Goal: Task Accomplishment & Management: Complete application form

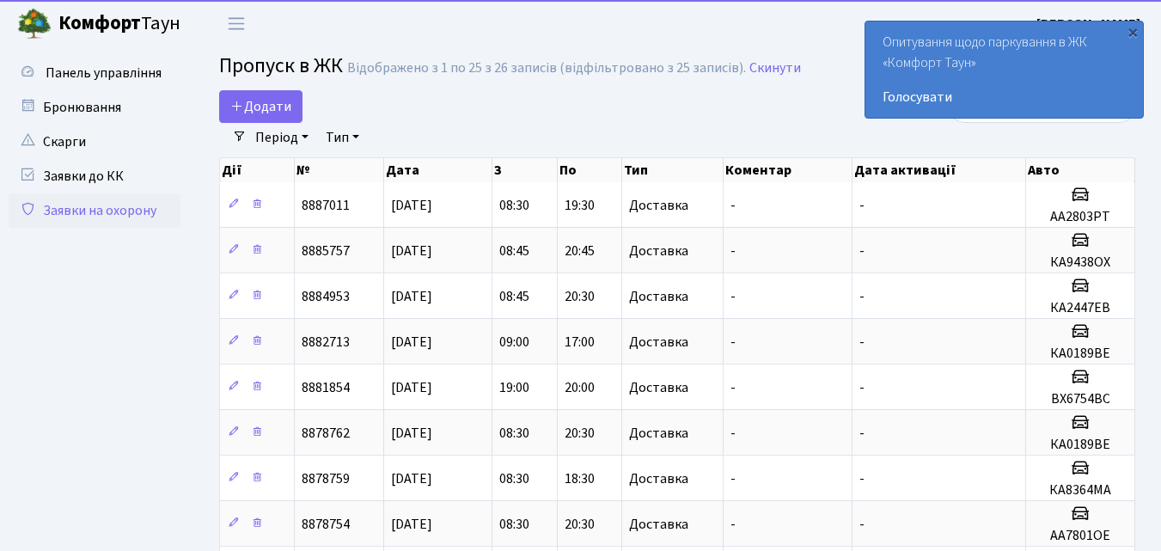
select select "25"
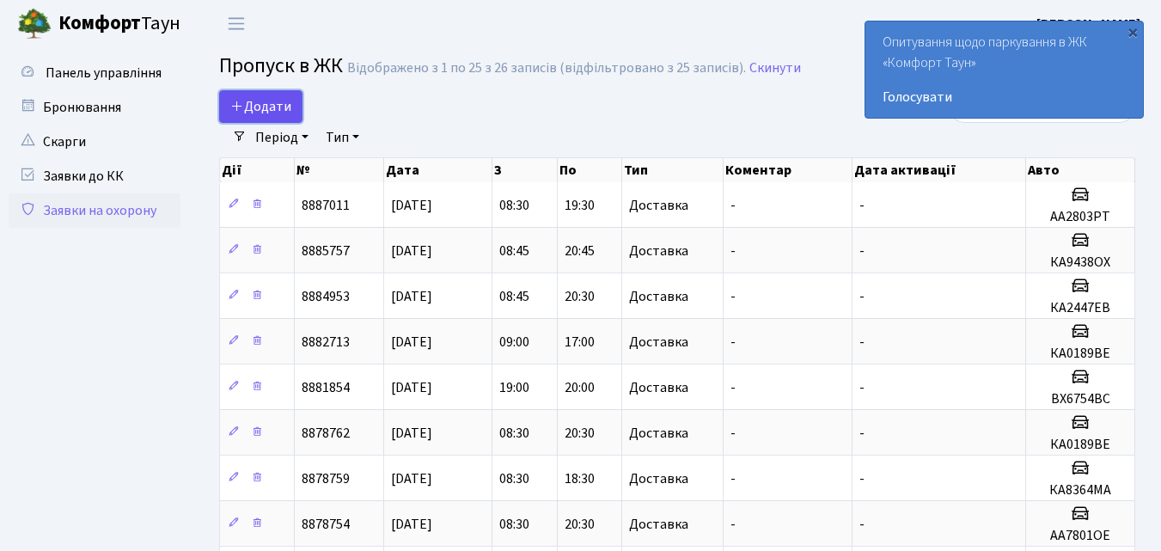
click at [259, 102] on span "Додати" at bounding box center [260, 106] width 61 height 19
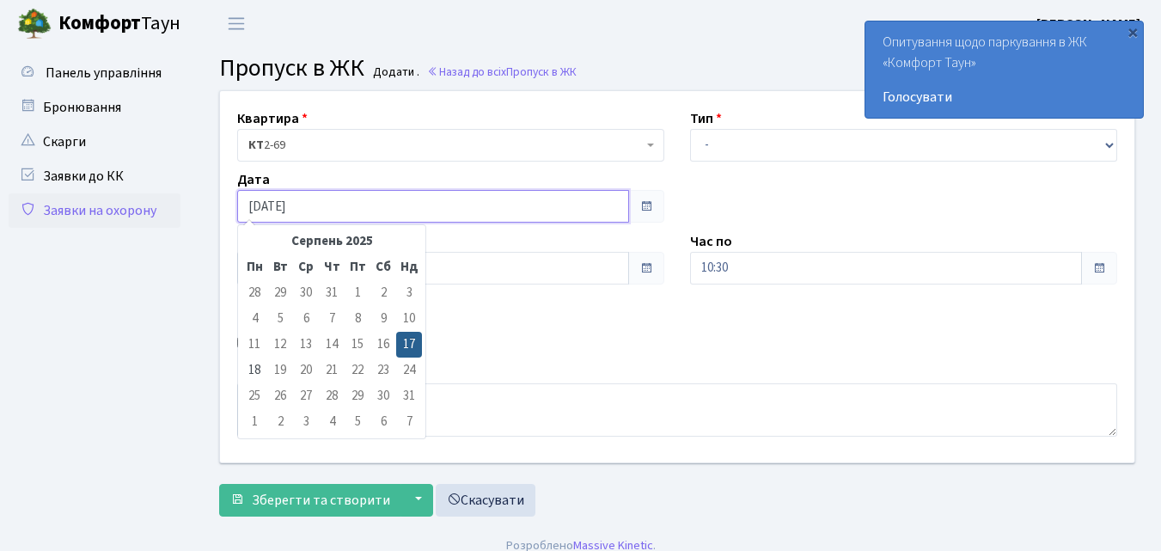
click at [340, 209] on input "[DATE]" at bounding box center [433, 206] width 392 height 33
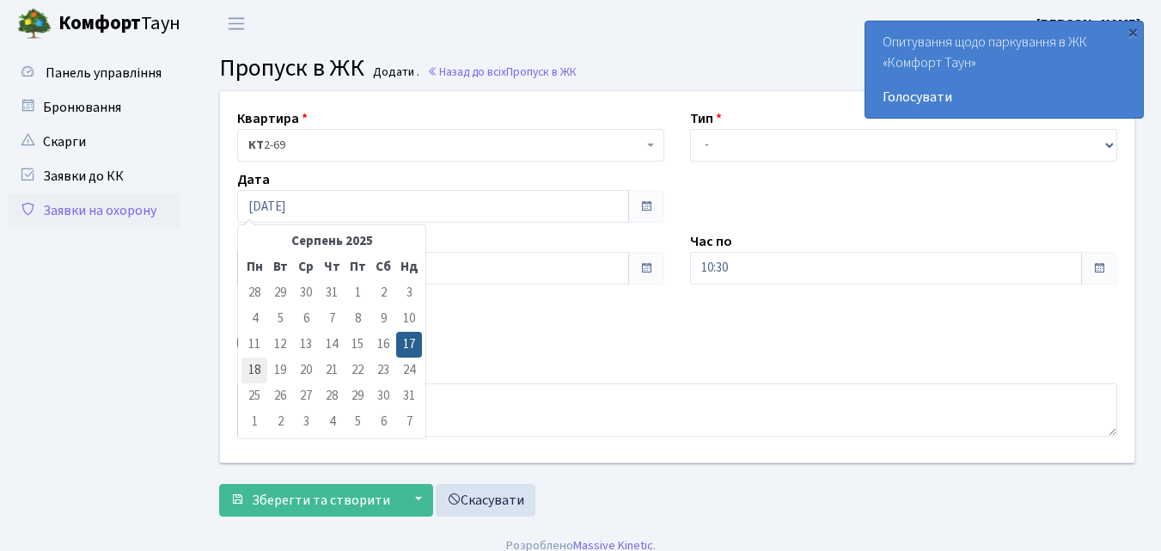
click at [254, 365] on td "18" at bounding box center [255, 371] width 26 height 26
type input "18.08.2025"
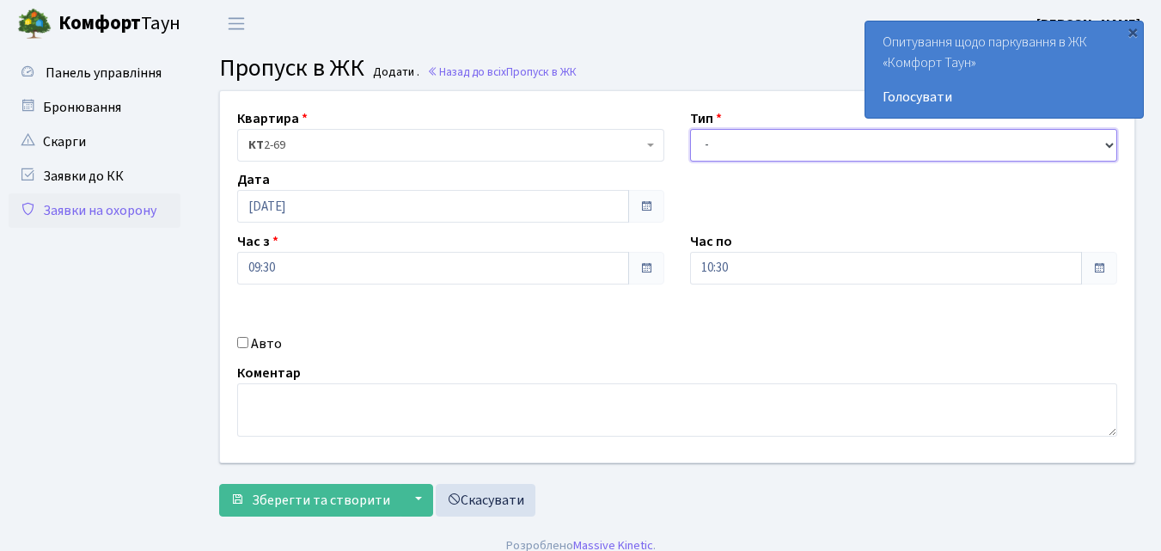
click at [706, 141] on select "- Доставка Таксі Гості Сервіс" at bounding box center [903, 145] width 427 height 33
select select "1"
click at [690, 129] on select "- Доставка Таксі Гості Сервіс" at bounding box center [903, 145] width 427 height 33
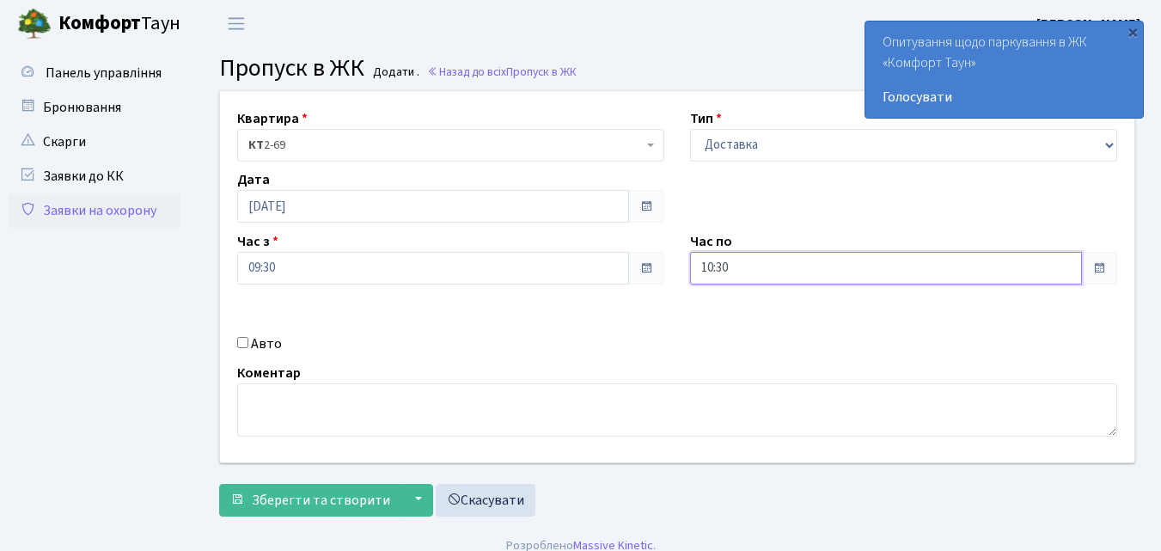
click at [722, 265] on input "10:30" at bounding box center [886, 268] width 392 height 33
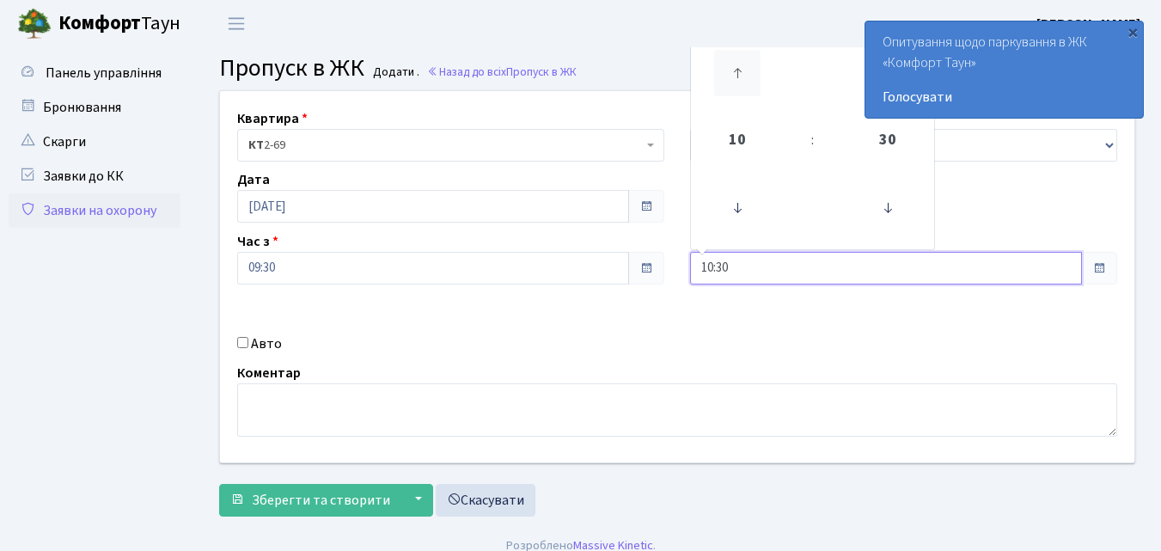
click at [742, 75] on icon at bounding box center [737, 73] width 46 height 46
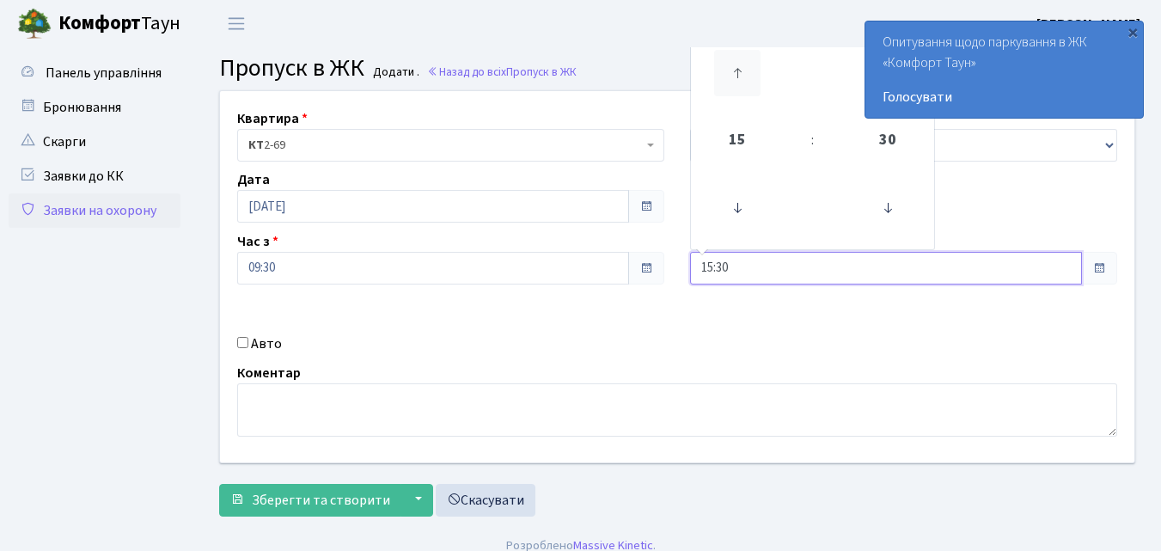
click at [742, 75] on icon at bounding box center [737, 73] width 46 height 46
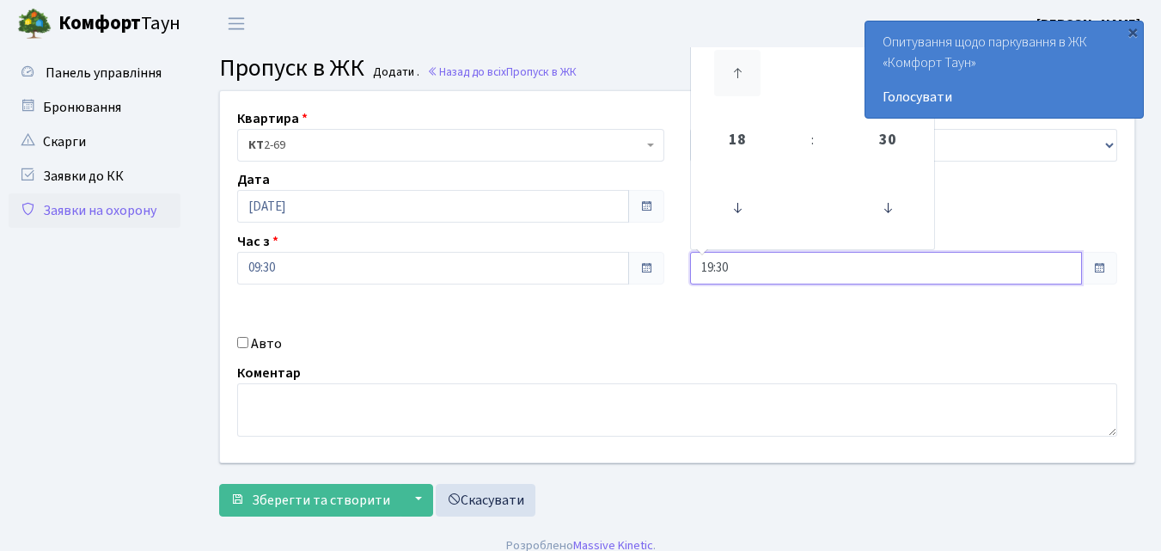
type input "20:30"
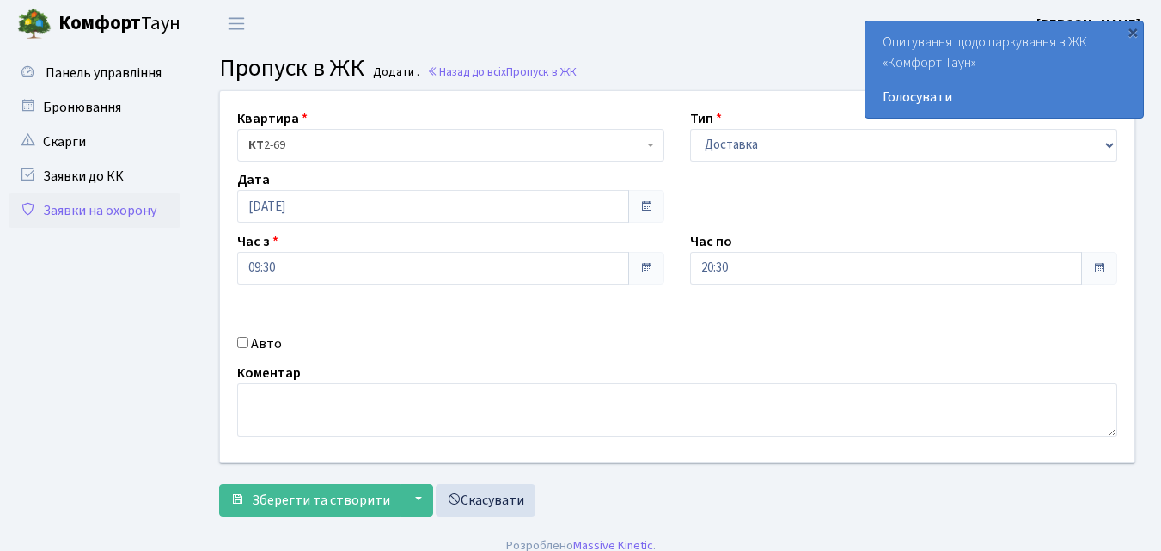
click at [240, 336] on div "Авто" at bounding box center [450, 343] width 453 height 21
click at [241, 346] on input "Авто" at bounding box center [242, 342] width 11 height 11
checkbox input "true"
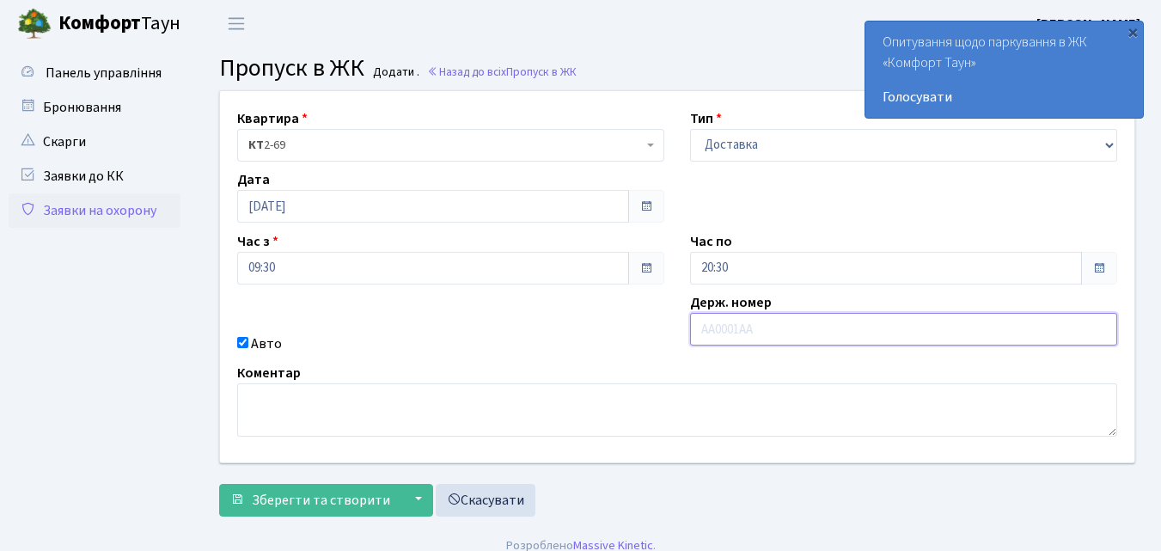
click at [710, 330] on input "text" at bounding box center [903, 329] width 427 height 33
type input "АА7801ОЕ"
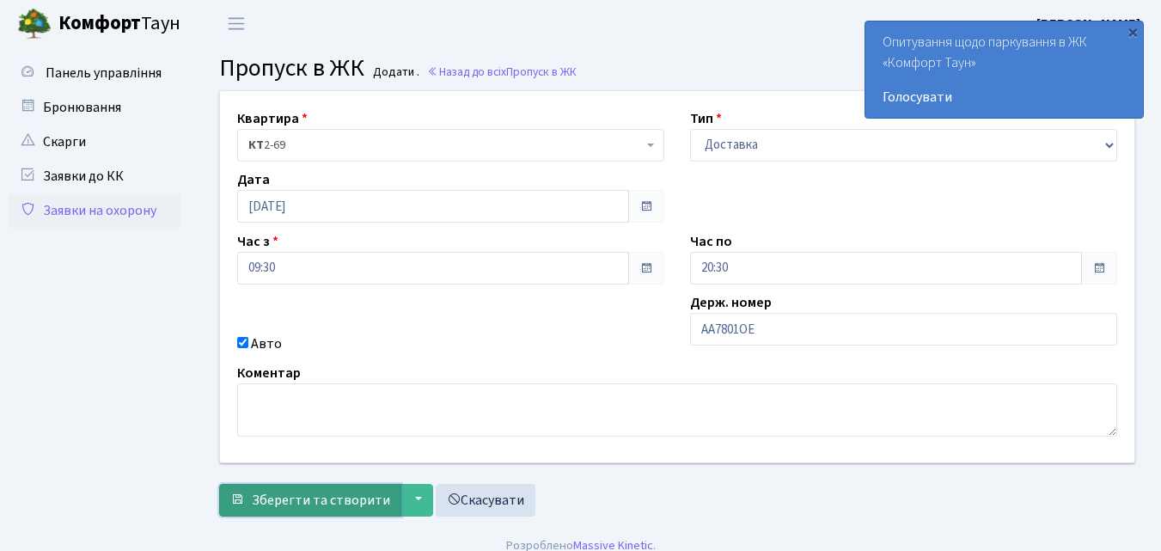
click at [315, 496] on span "Зберегти та створити" at bounding box center [321, 500] width 138 height 19
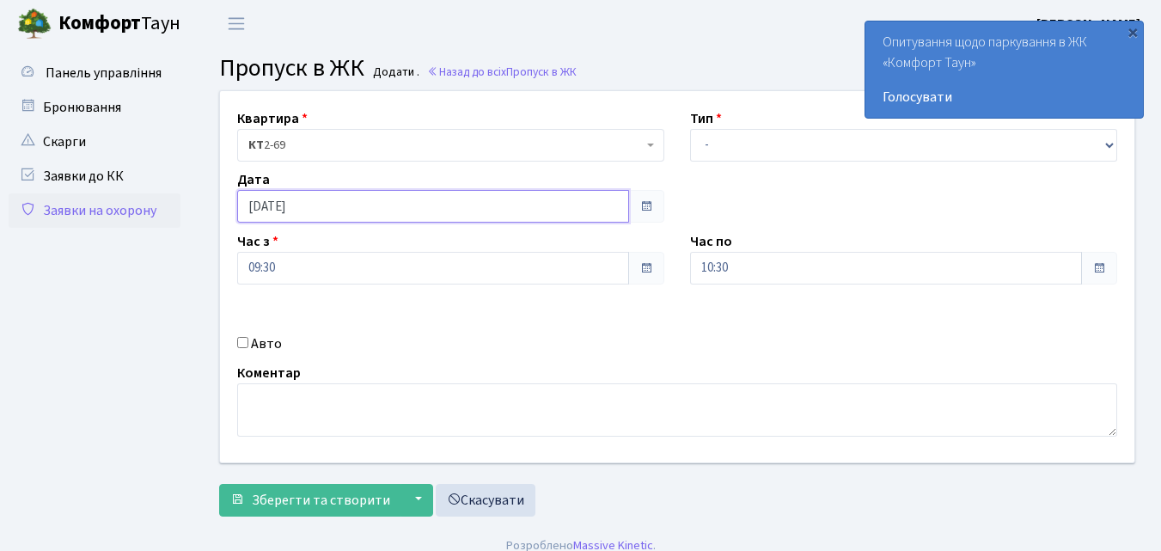
click at [357, 208] on input "[DATE]" at bounding box center [433, 206] width 392 height 33
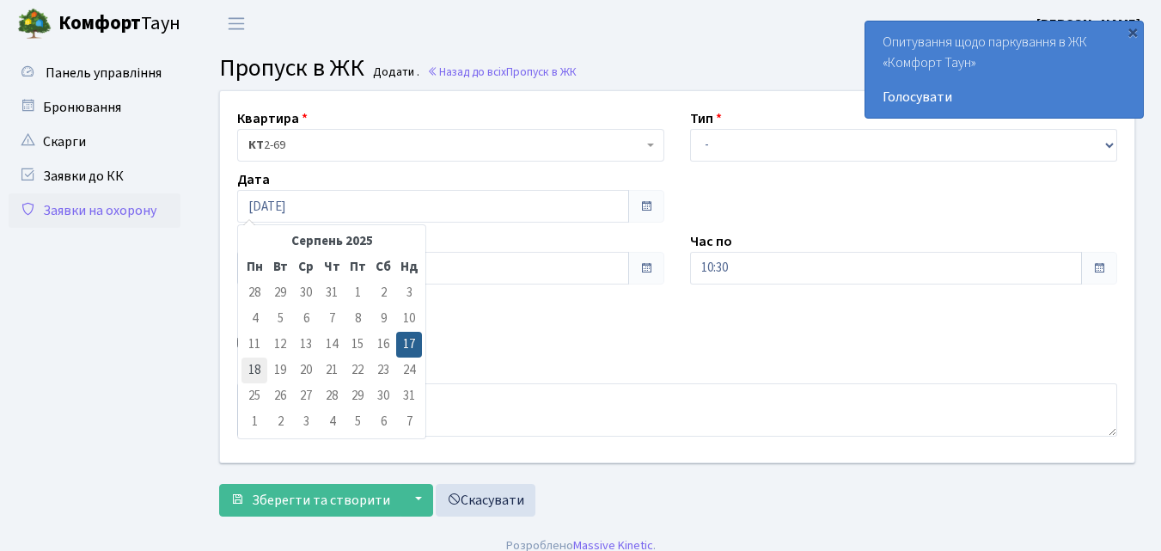
click at [252, 370] on td "18" at bounding box center [255, 371] width 26 height 26
type input "18.08.2025"
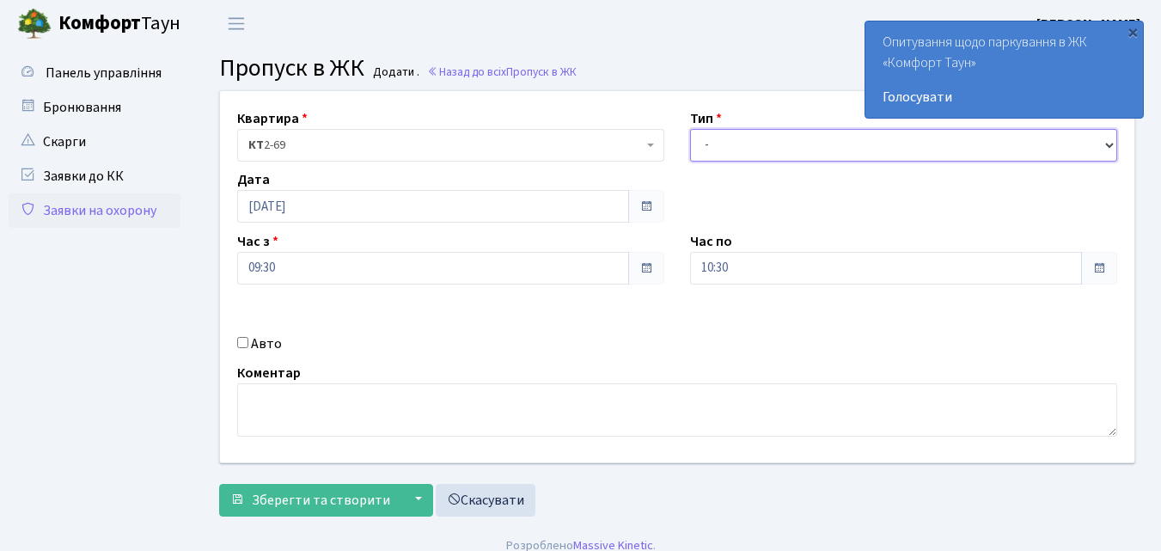
click at [705, 147] on select "- Доставка Таксі Гості Сервіс" at bounding box center [903, 145] width 427 height 33
select select "1"
click at [690, 129] on select "- Доставка Таксі Гості Сервіс" at bounding box center [903, 145] width 427 height 33
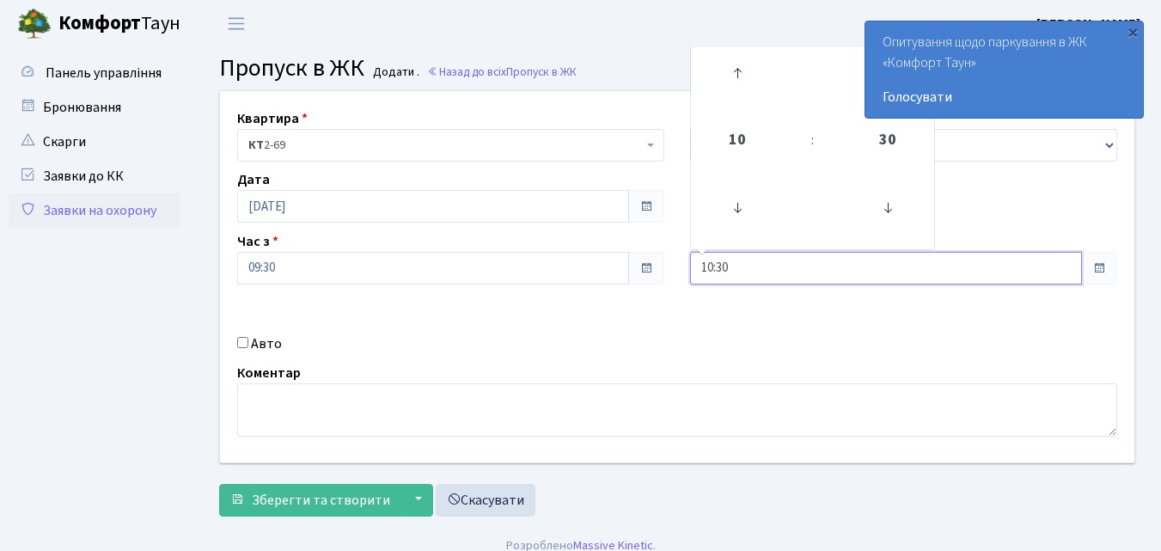
click at [709, 266] on input "10:30" at bounding box center [886, 268] width 392 height 33
click at [740, 75] on icon at bounding box center [737, 73] width 46 height 46
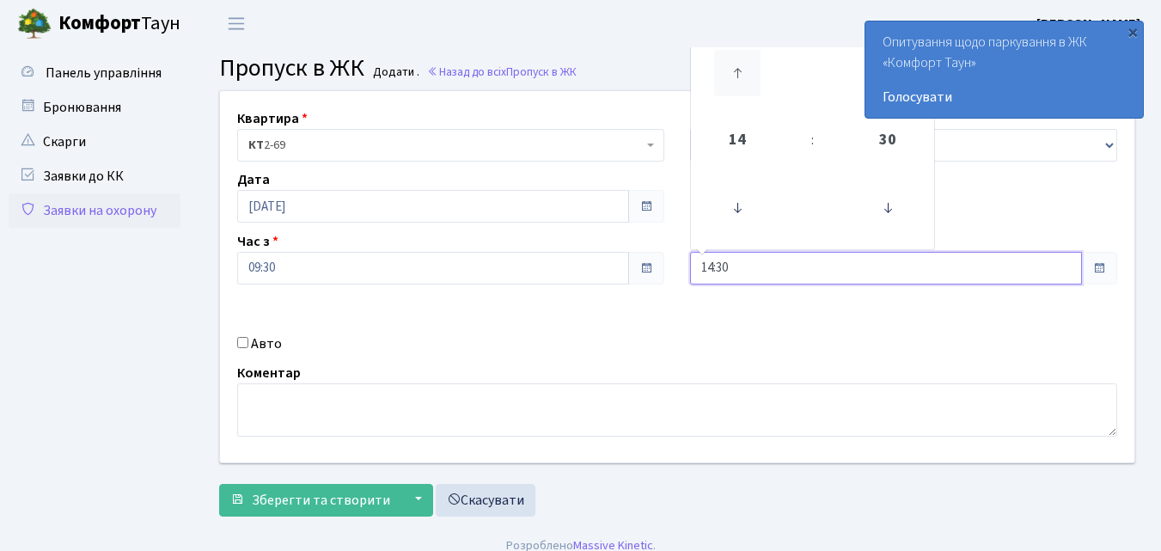
click at [740, 75] on icon at bounding box center [737, 73] width 46 height 46
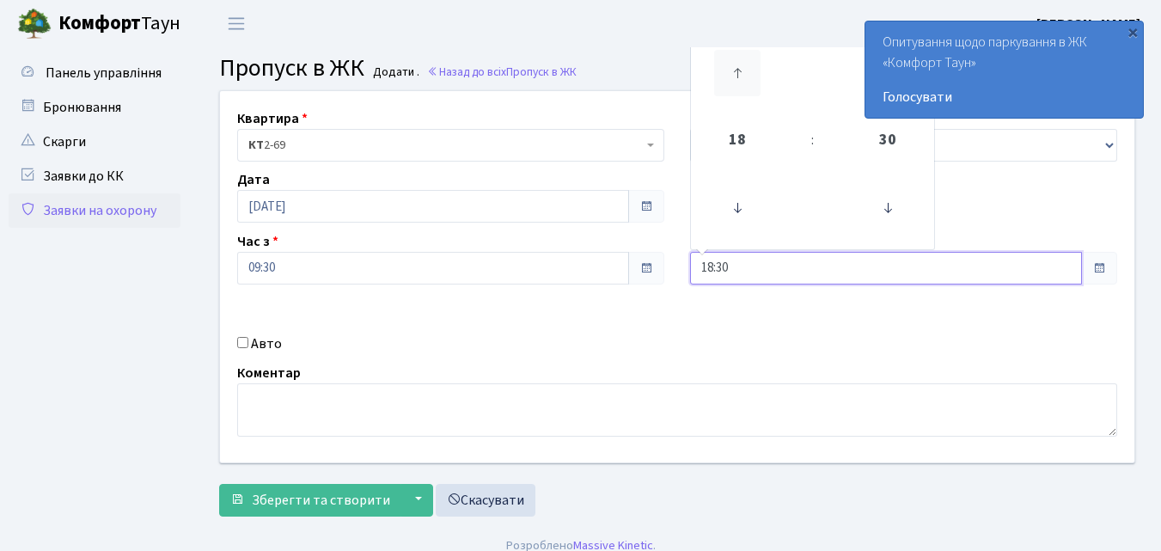
type input "19:30"
click at [245, 342] on input "Авто" at bounding box center [242, 342] width 11 height 11
checkbox input "true"
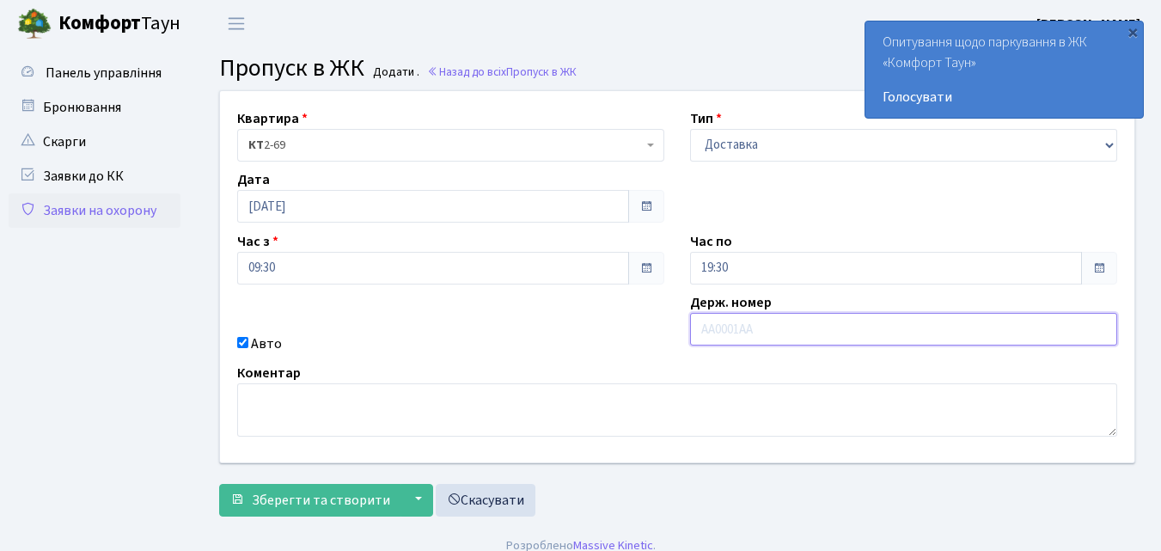
click at [713, 326] on input "text" at bounding box center [903, 329] width 427 height 33
type input "КА8364МА"
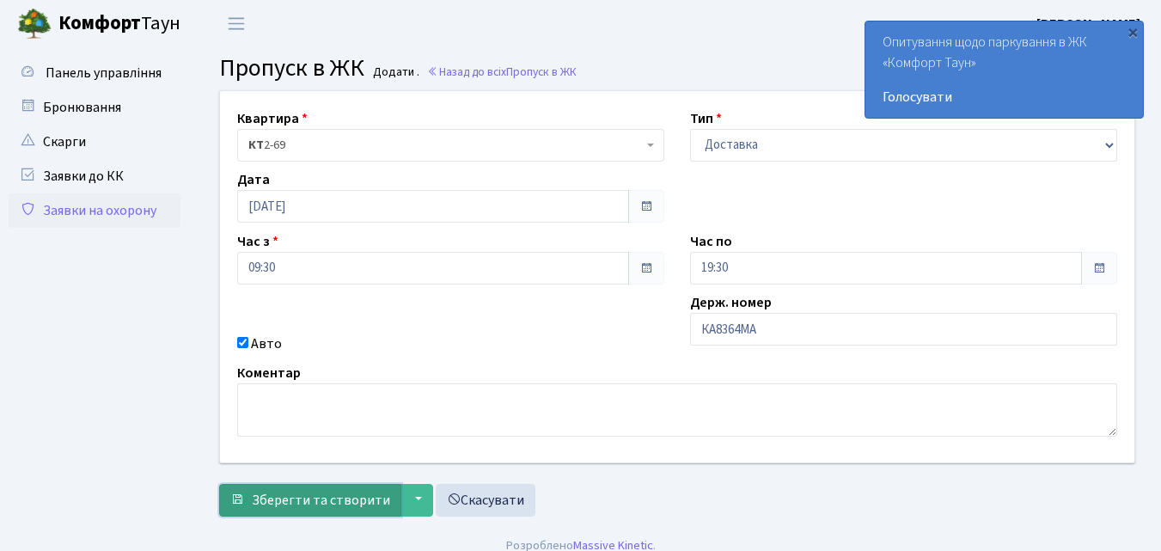
click at [333, 502] on span "Зберегти та створити" at bounding box center [321, 500] width 138 height 19
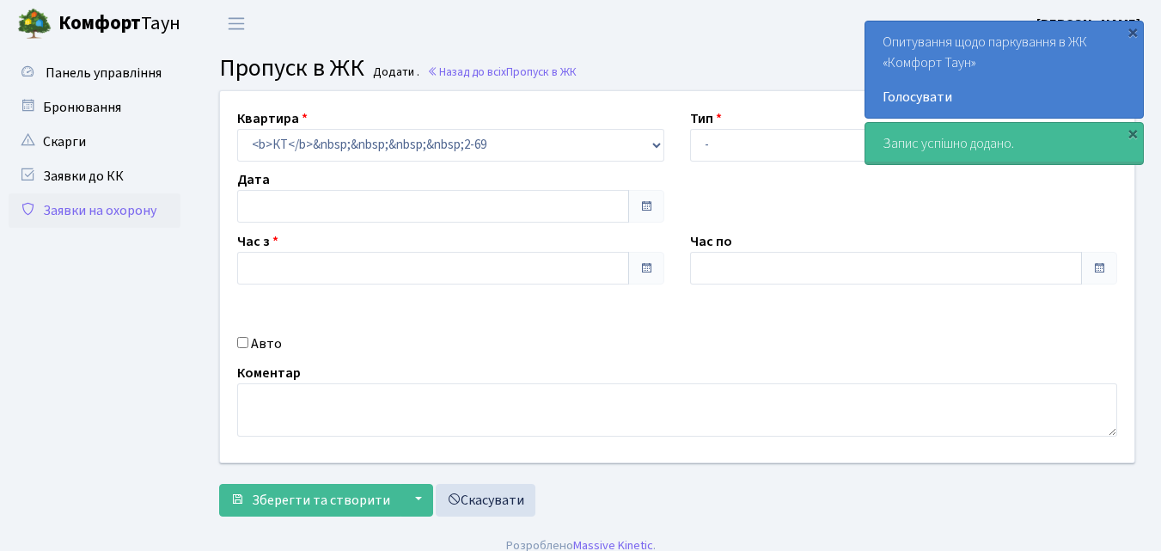
type input "[DATE]"
type input "09:30"
type input "10:30"
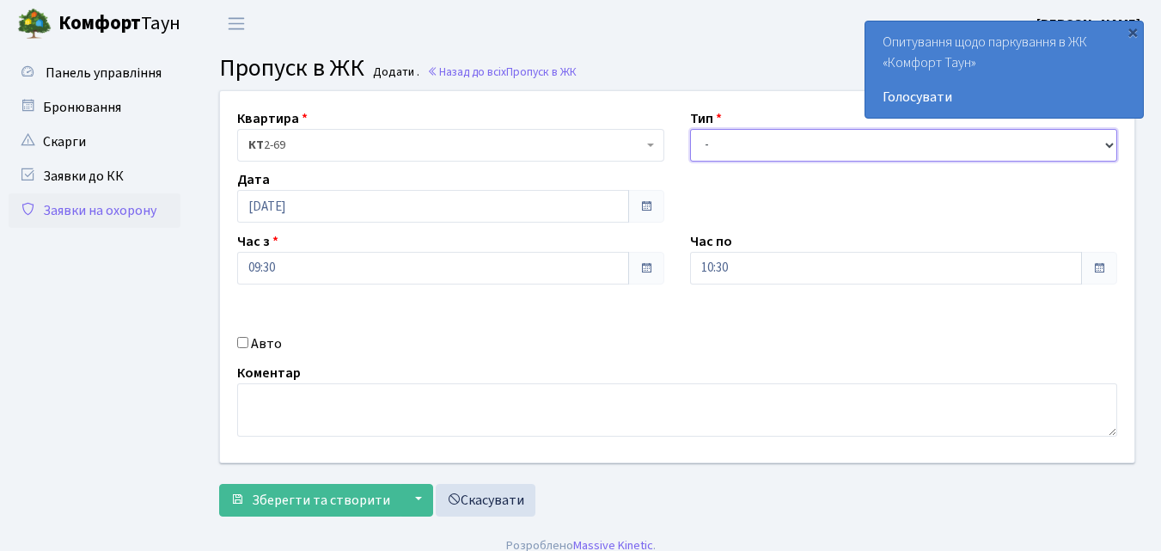
click at [705, 142] on select "- Доставка Таксі Гості Сервіс" at bounding box center [903, 145] width 427 height 33
select select "1"
click at [690, 129] on select "- Доставка Таксі Гості Сервіс" at bounding box center [903, 145] width 427 height 33
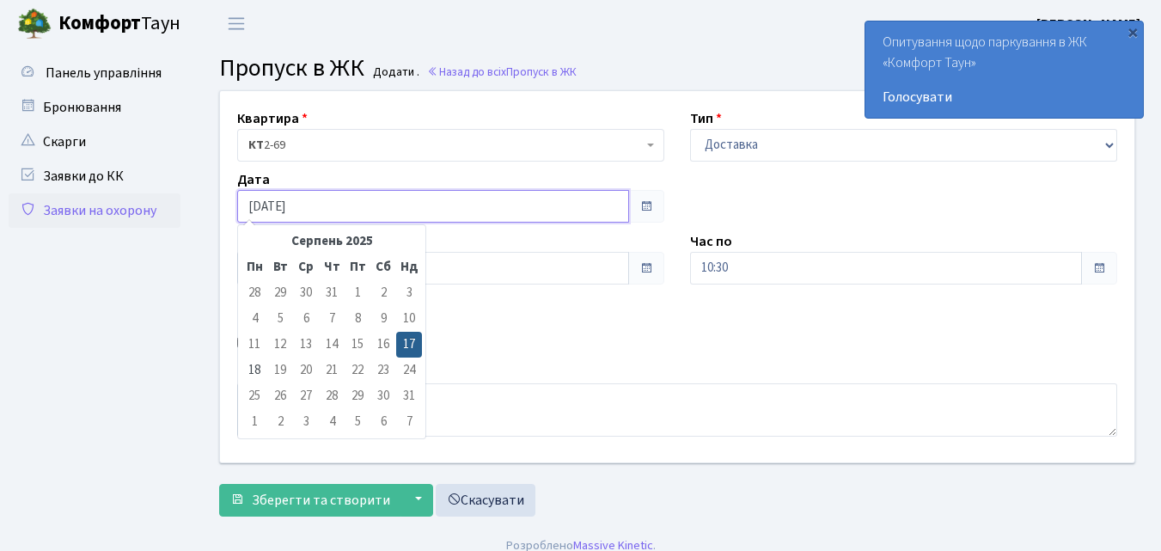
click at [295, 201] on input "[DATE]" at bounding box center [433, 206] width 392 height 33
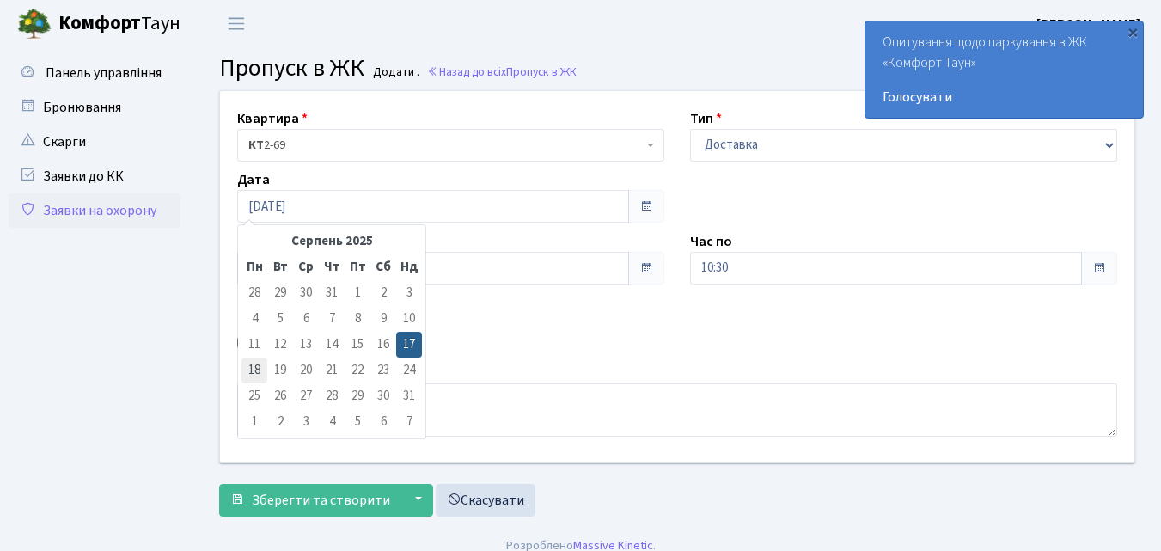
click at [254, 373] on td "18" at bounding box center [255, 371] width 26 height 26
type input "[DATE]"
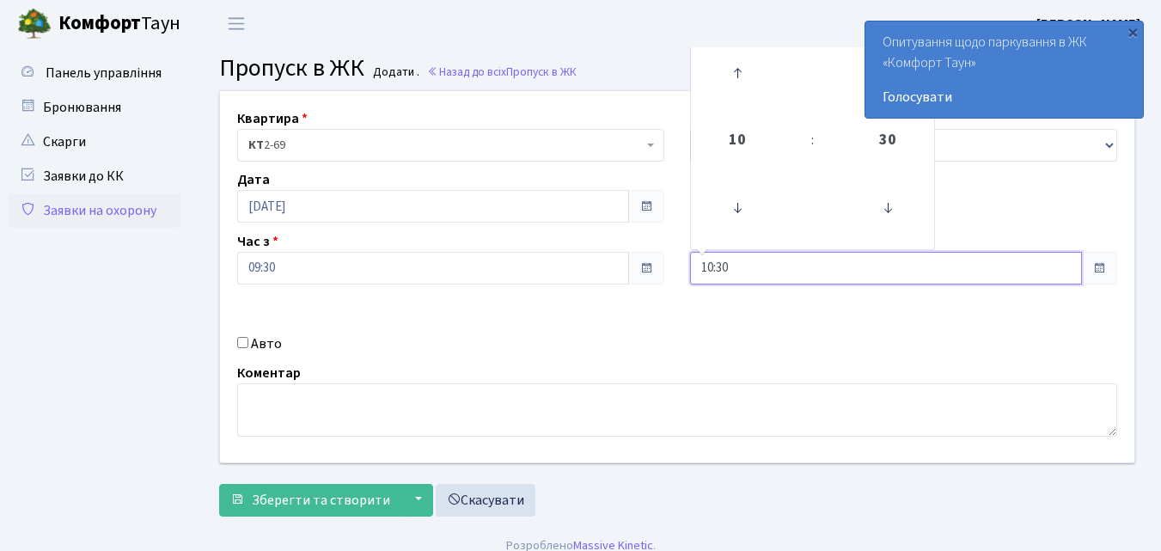
drag, startPoint x: 731, startPoint y: 272, endPoint x: 735, endPoint y: 257, distance: 15.0
click at [734, 272] on input "10:30" at bounding box center [886, 268] width 392 height 33
click at [737, 70] on icon at bounding box center [737, 73] width 46 height 46
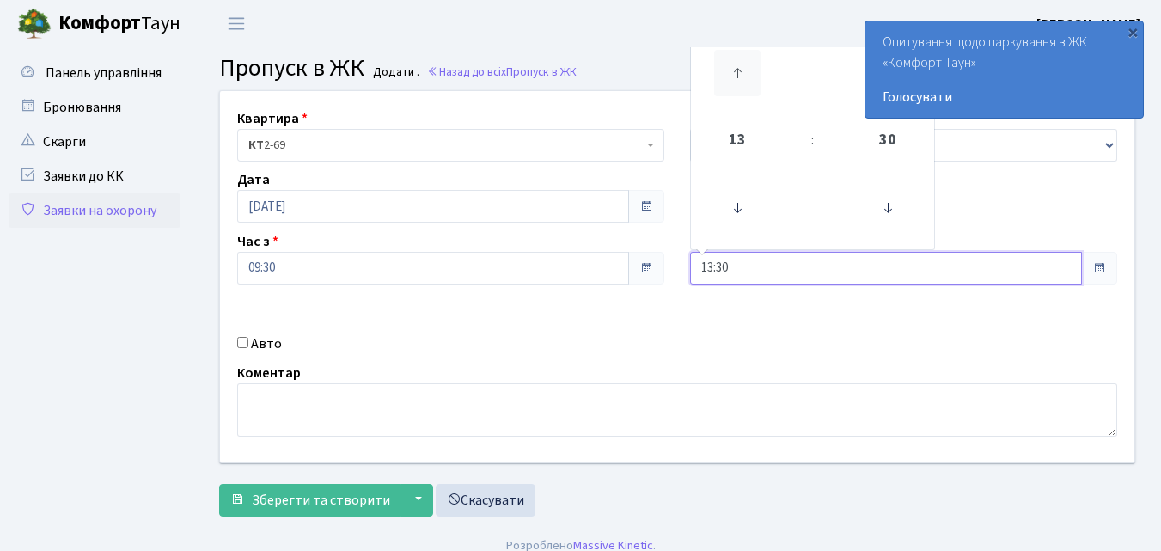
click at [737, 70] on icon at bounding box center [737, 73] width 46 height 46
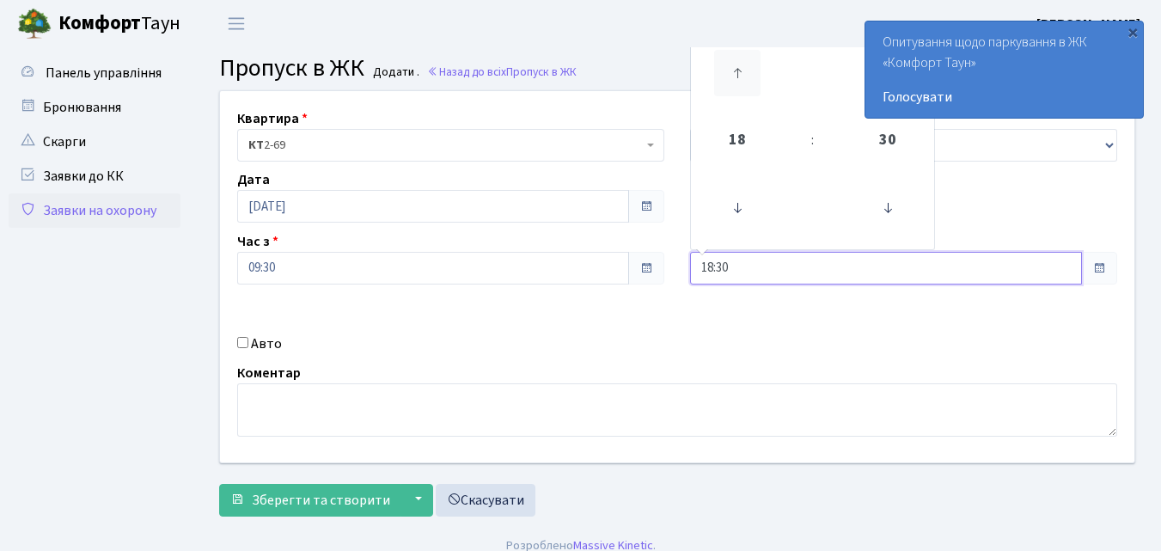
click at [737, 70] on icon at bounding box center [737, 73] width 46 height 46
type input "19:30"
click at [246, 346] on input "Авто" at bounding box center [242, 342] width 11 height 11
checkbox input "true"
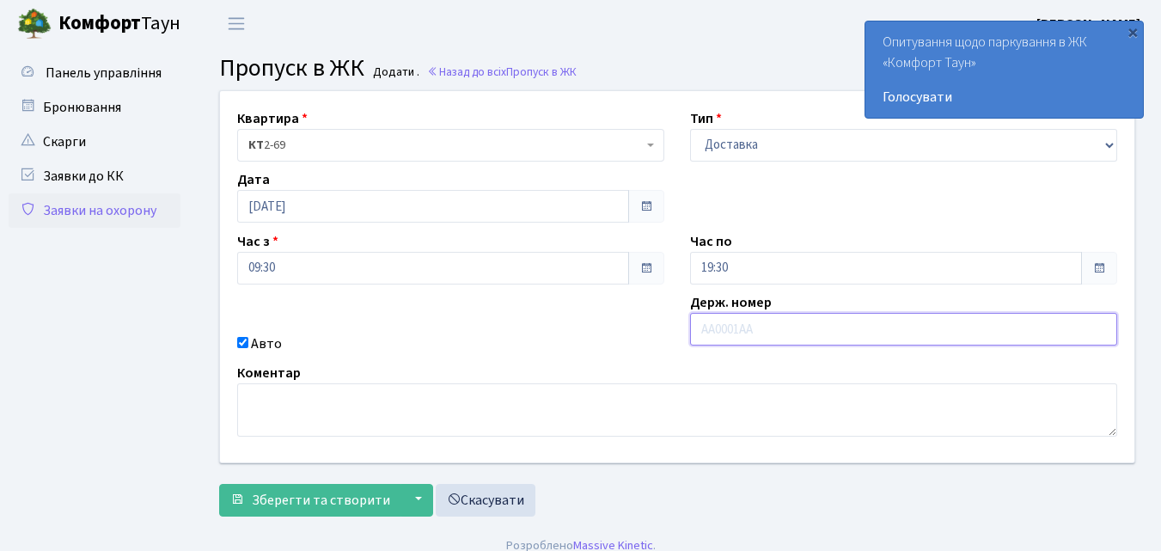
click at [731, 328] on input "text" at bounding box center [903, 329] width 427 height 33
type input "КА0189ВЕ"
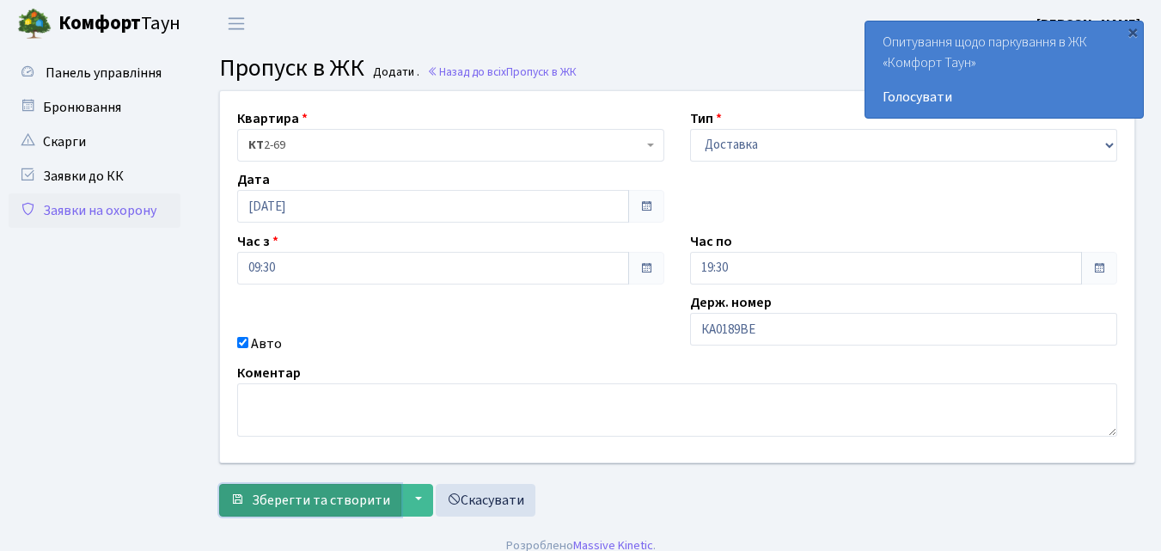
click at [331, 495] on span "Зберегти та створити" at bounding box center [321, 500] width 138 height 19
